Goal: Task Accomplishment & Management: Manage account settings

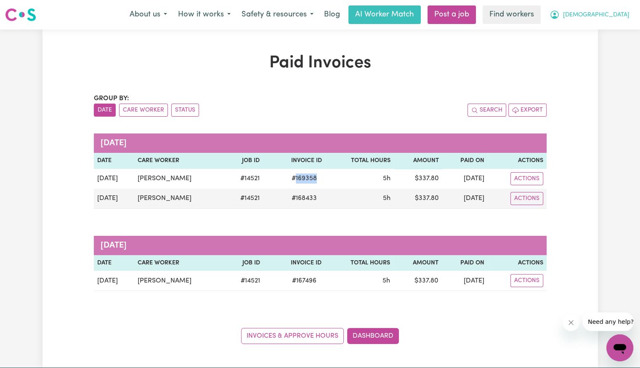
drag, startPoint x: 0, startPoint y: 0, endPoint x: 611, endPoint y: 22, distance: 611.7
click at [613, 17] on span "[DEMOGRAPHIC_DATA]" at bounding box center [596, 15] width 66 height 9
click at [606, 47] on link "Logout" at bounding box center [601, 48] width 66 height 16
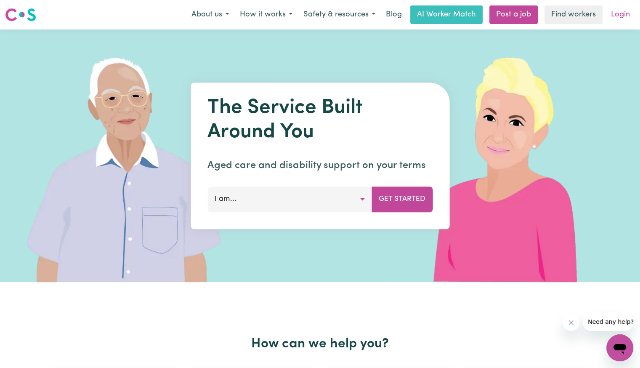
click at [621, 14] on link "Login" at bounding box center [620, 14] width 29 height 19
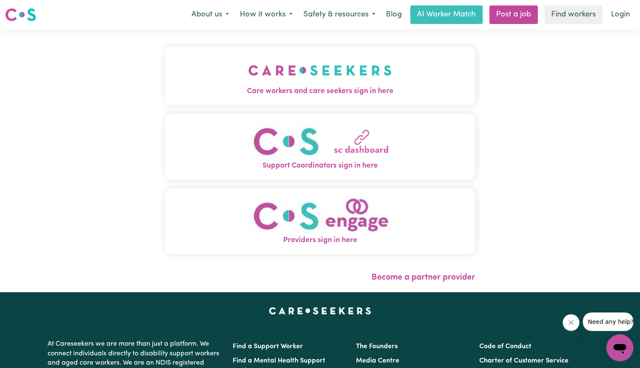
click at [364, 62] on button "Care workers and care seekers sign in here" at bounding box center [320, 75] width 310 height 59
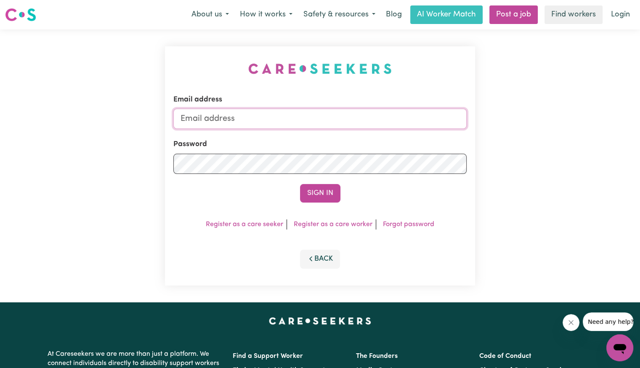
click at [278, 123] on input "Email address" at bounding box center [319, 119] width 293 height 20
type input "[PERSON_NAME][EMAIL_ADDRESS][DOMAIN_NAME]"
click at [300, 184] on button "Sign In" at bounding box center [320, 193] width 40 height 19
